Goal: Find specific page/section: Find specific page/section

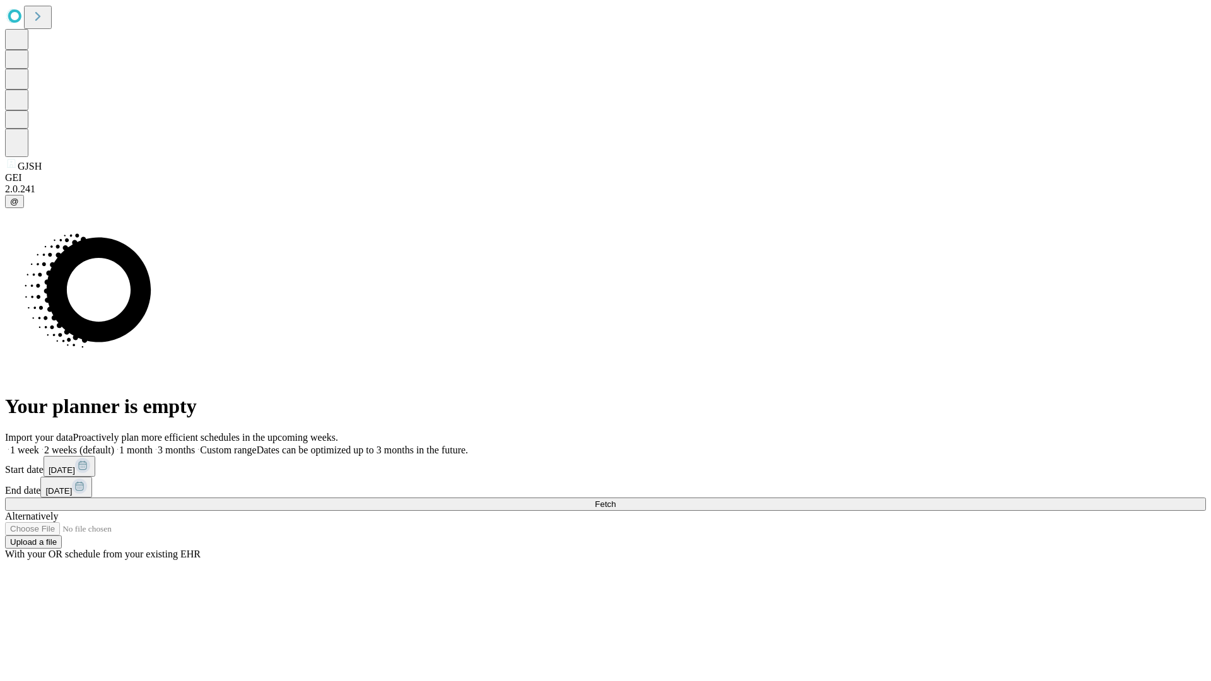
click at [616, 500] on span "Fetch" at bounding box center [605, 504] width 21 height 9
